Goal: Find specific page/section: Find specific page/section

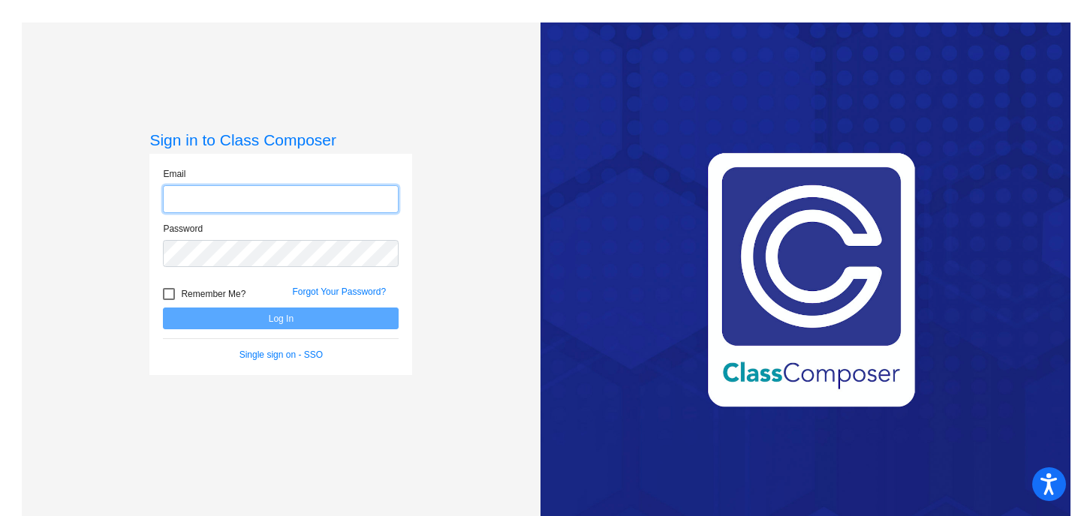
type input "mbook@chillicotheschools.org"
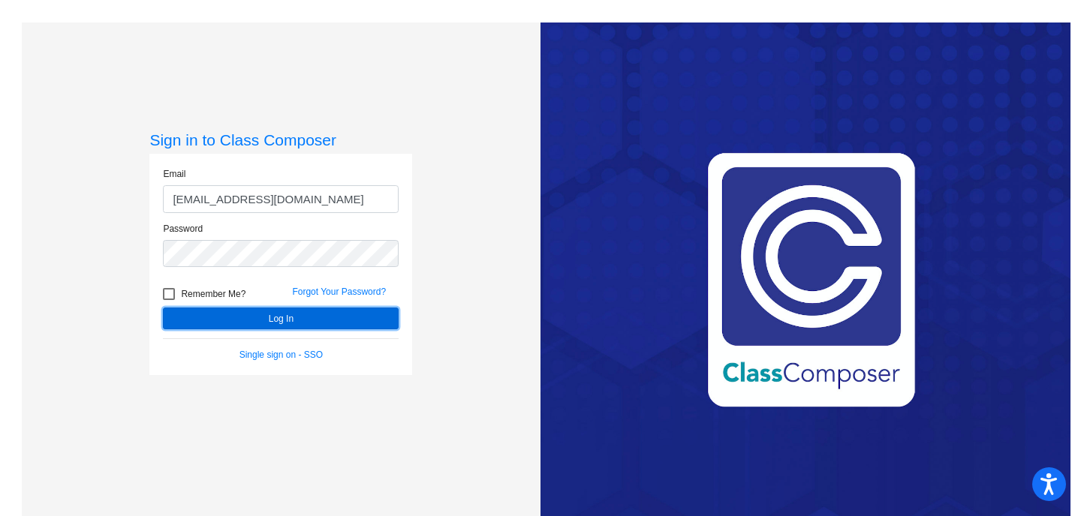
click at [274, 326] on button "Log In" at bounding box center [281, 319] width 236 height 22
click at [274, 326] on mat-sidenav-content "Sign in to Class Composer Email mbook@chillicotheschools.org Password Remember …" at bounding box center [540, 258] width 1081 height 516
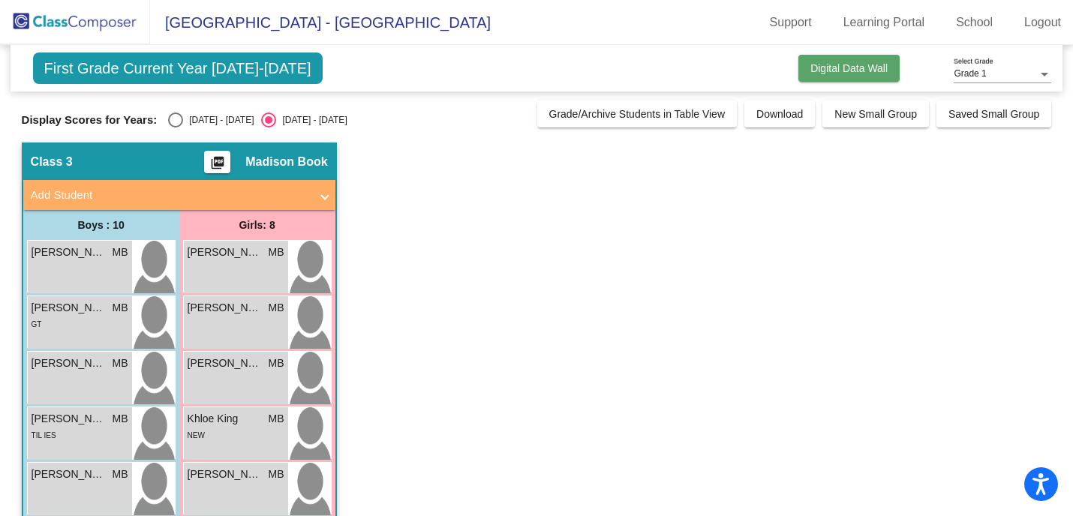
click at [839, 68] on span "Digital Data Wall" at bounding box center [849, 68] width 77 height 12
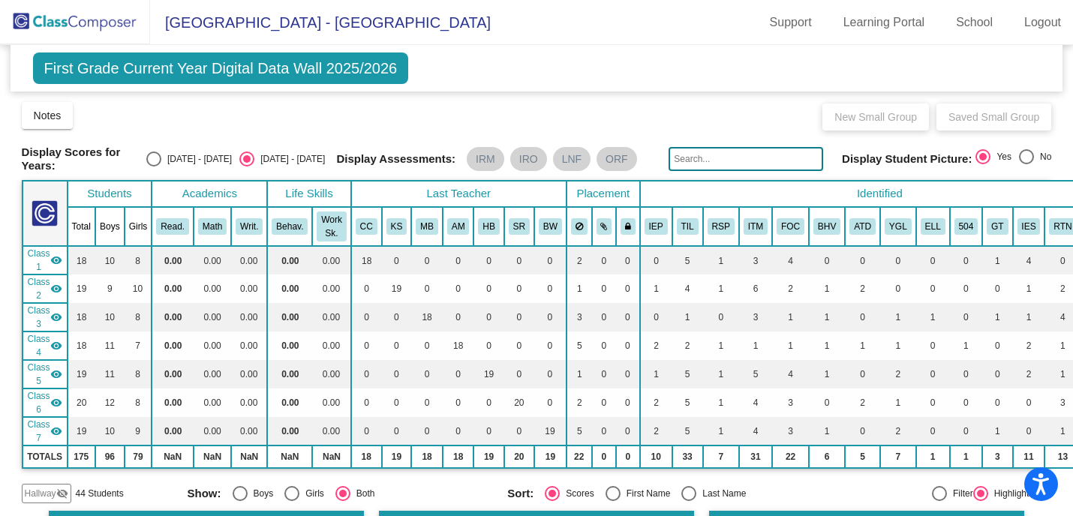
click at [161, 159] on div "Select an option" at bounding box center [153, 159] width 15 height 15
click at [154, 167] on input "[DATE] - [DATE]" at bounding box center [153, 167] width 1 height 1
radio input "true"
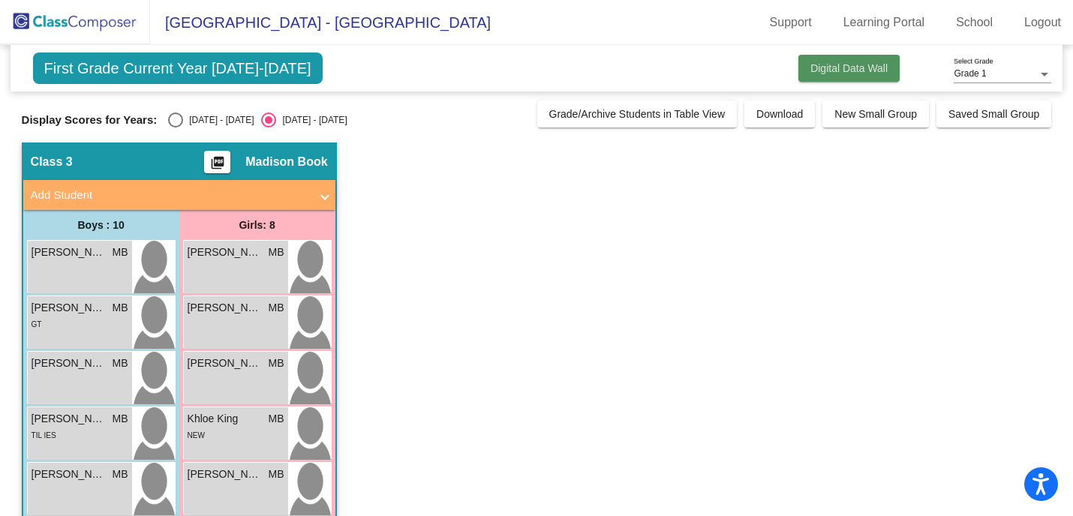
click at [859, 73] on span "Digital Data Wall" at bounding box center [849, 68] width 77 height 12
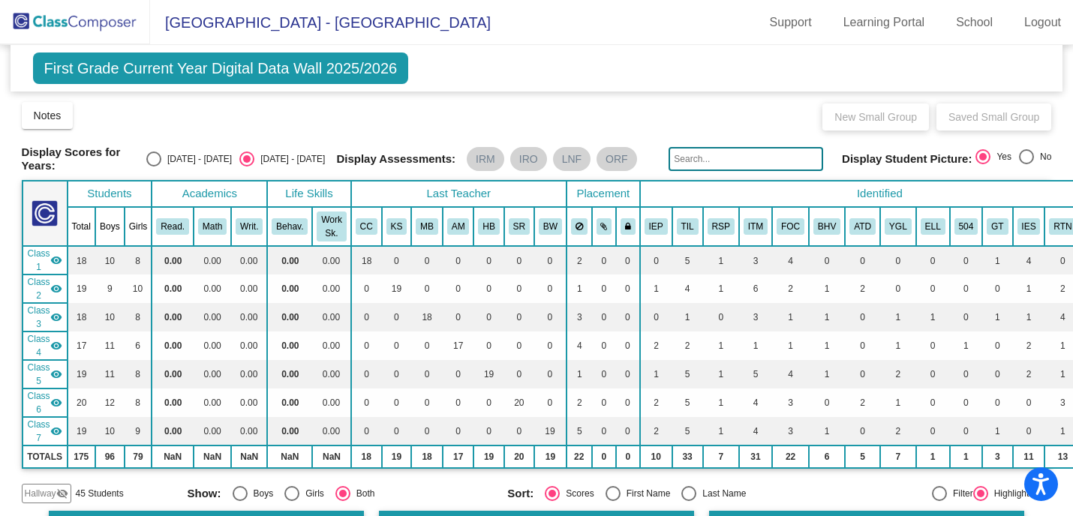
click at [161, 163] on div "Select an option" at bounding box center [153, 159] width 15 height 15
click at [154, 167] on input "[DATE] - [DATE]" at bounding box center [153, 167] width 1 height 1
radio input "true"
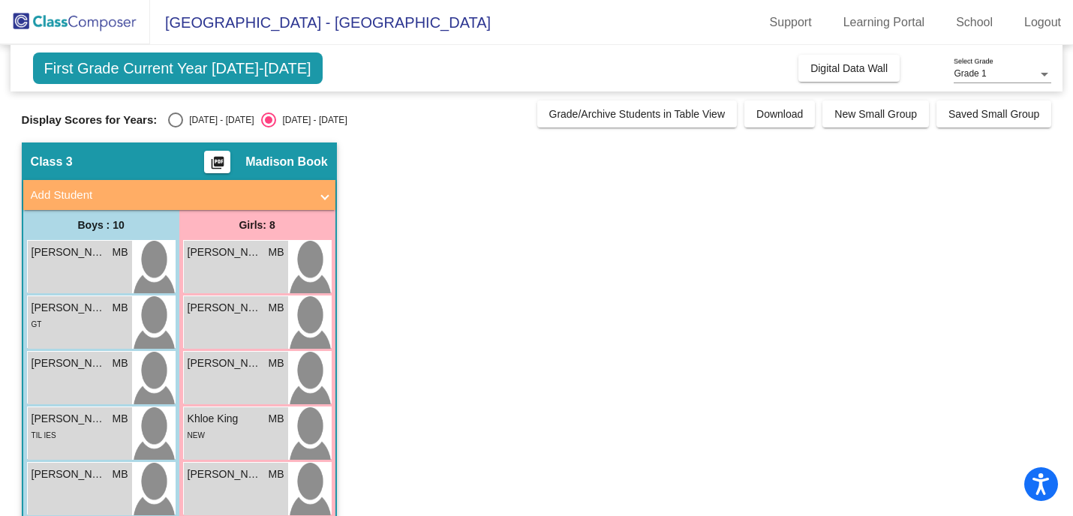
click at [176, 121] on div "Select an option" at bounding box center [175, 120] width 15 height 15
click at [176, 128] on input "[DATE] - [DATE]" at bounding box center [175, 128] width 1 height 1
radio input "true"
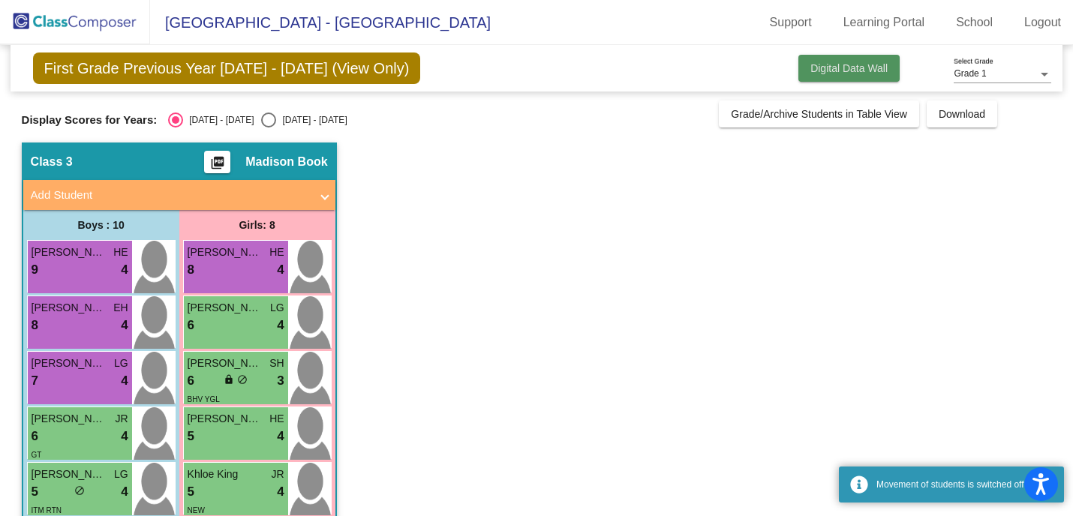
click at [814, 77] on button "Digital Data Wall" at bounding box center [849, 68] width 101 height 27
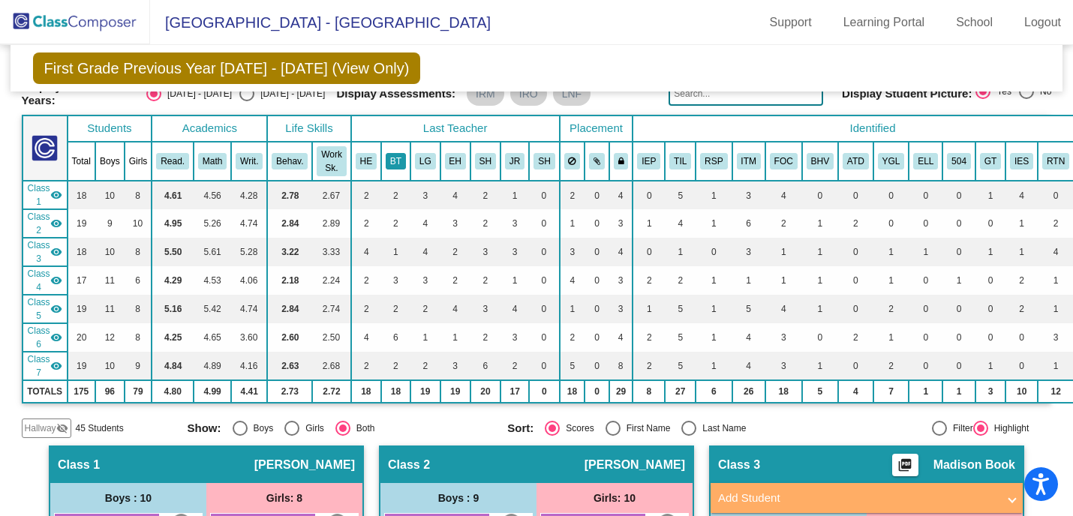
scroll to position [64, 0]
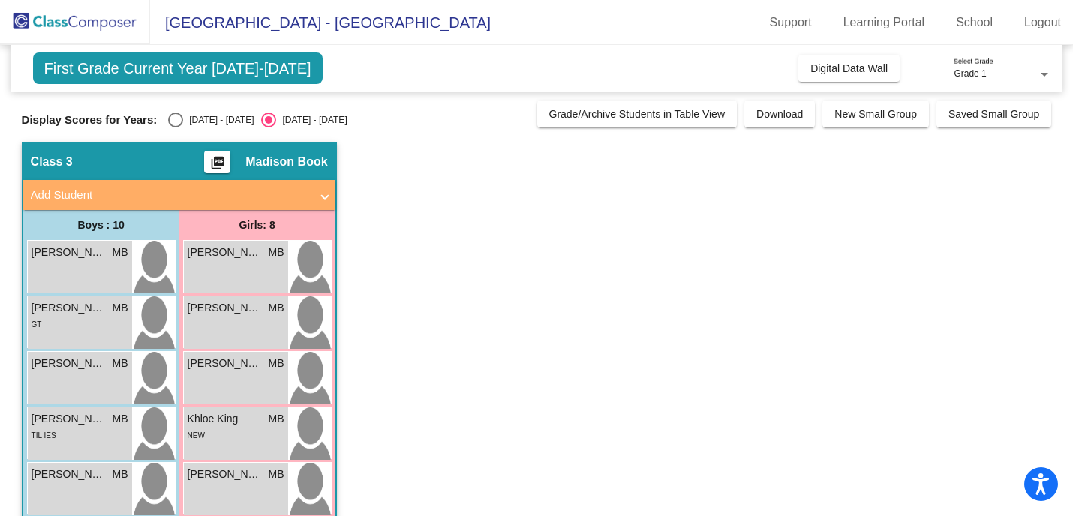
click at [170, 123] on div "Select an option" at bounding box center [175, 120] width 15 height 15
click at [175, 128] on input "[DATE] - [DATE]" at bounding box center [175, 128] width 1 height 1
radio input "true"
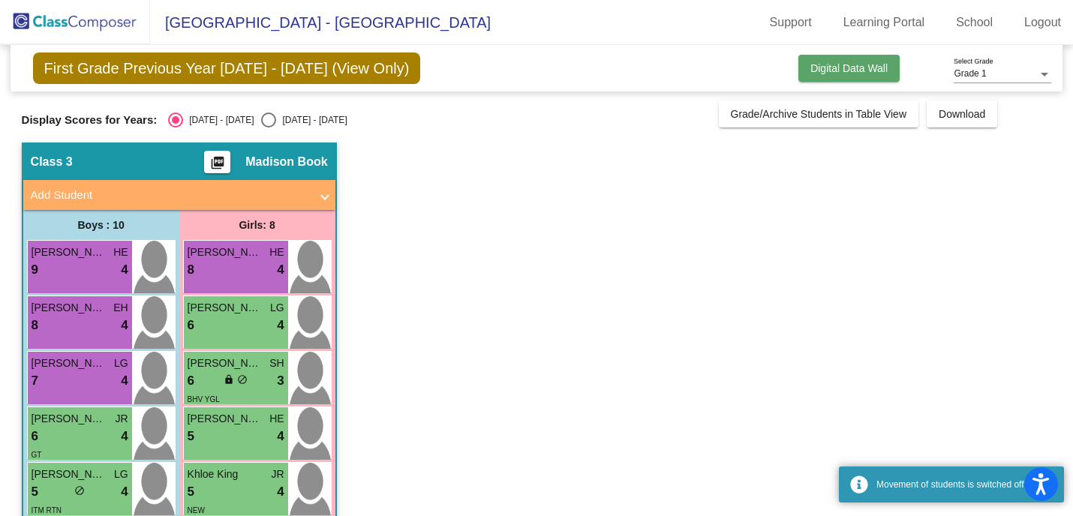
click at [851, 68] on span "Digital Data Wall" at bounding box center [849, 68] width 77 height 12
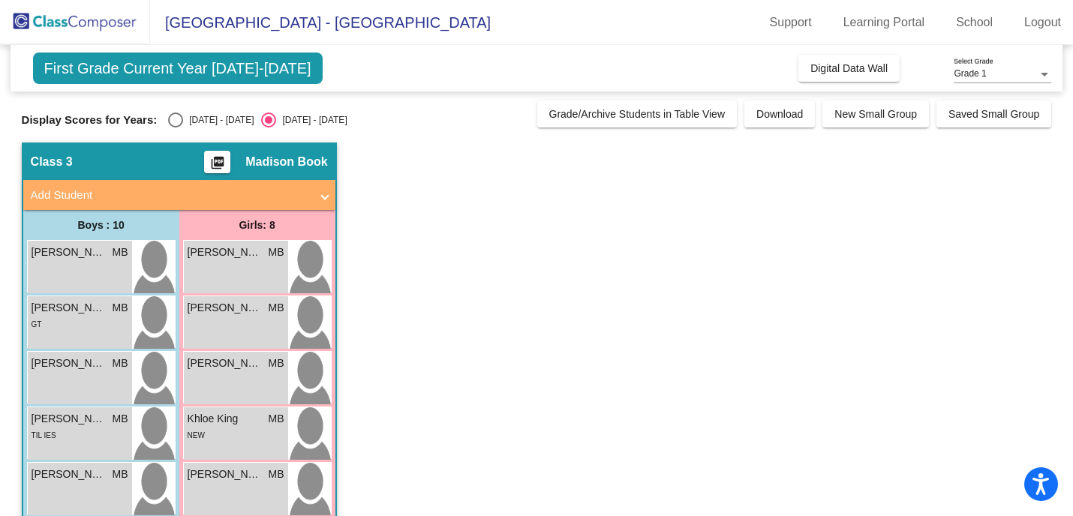
click at [184, 122] on div "[DATE] - [DATE]" at bounding box center [218, 120] width 71 height 14
click at [176, 128] on input "[DATE] - [DATE]" at bounding box center [175, 128] width 1 height 1
radio input "true"
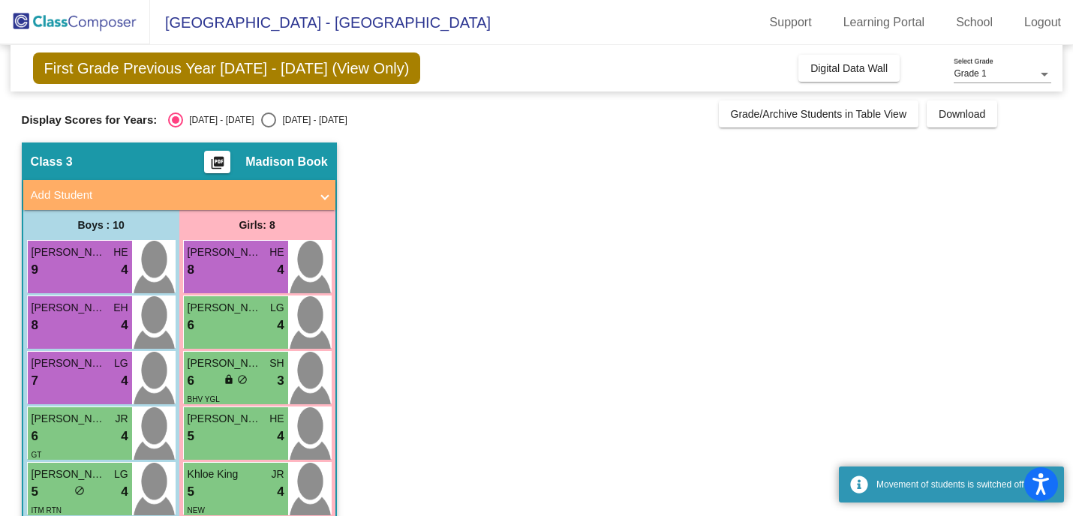
click at [868, 85] on div "First Grade Previous Year [DATE] - [DATE] (View Only) Add, Move, or Retain Stud…" at bounding box center [537, 68] width 1053 height 47
click at [853, 66] on span "Digital Data Wall" at bounding box center [849, 68] width 77 height 12
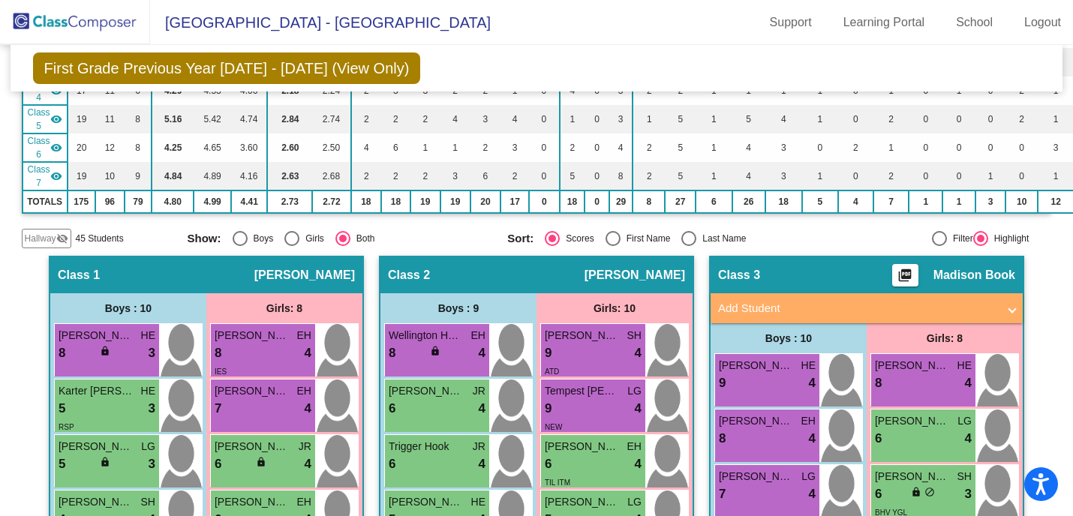
scroll to position [264, 0]
